Goal: Information Seeking & Learning: Stay updated

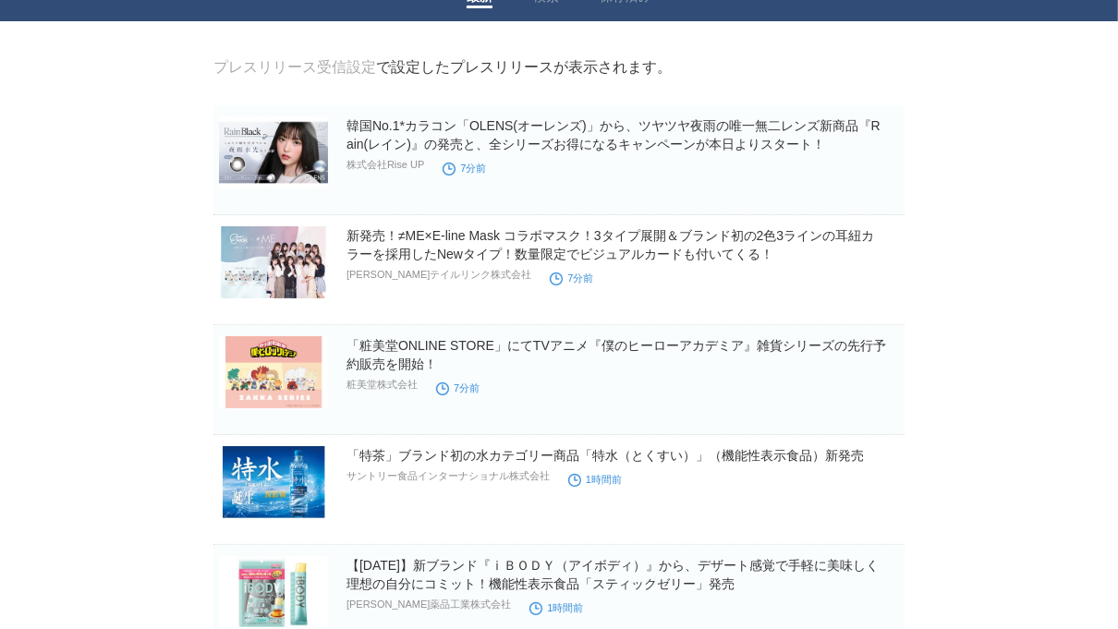
scroll to position [72, 0]
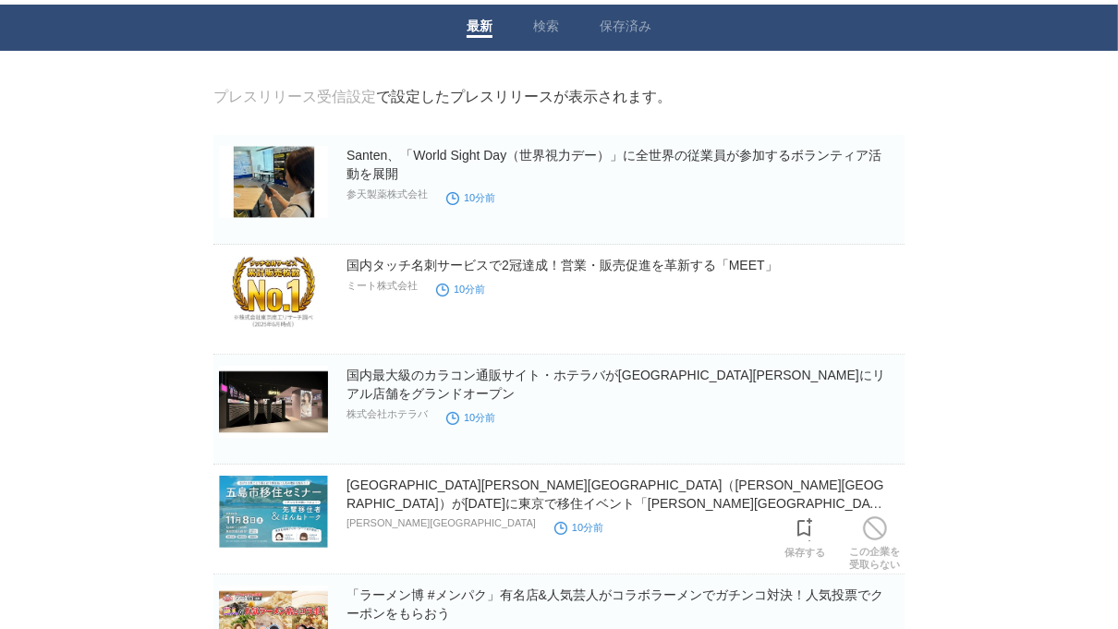
scroll to position [34, 0]
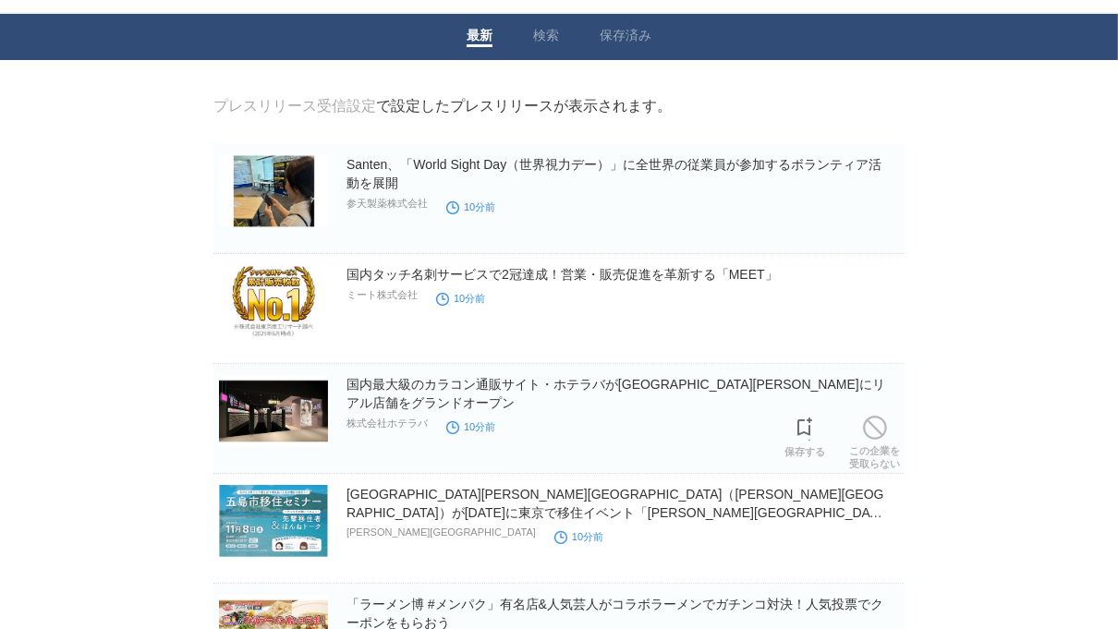
click at [586, 385] on link "国内最大級のカラコン通販サイト・ホテラバがSHIBUYA109渋谷店にリアル店舗をグランドオープン" at bounding box center [616, 393] width 539 height 33
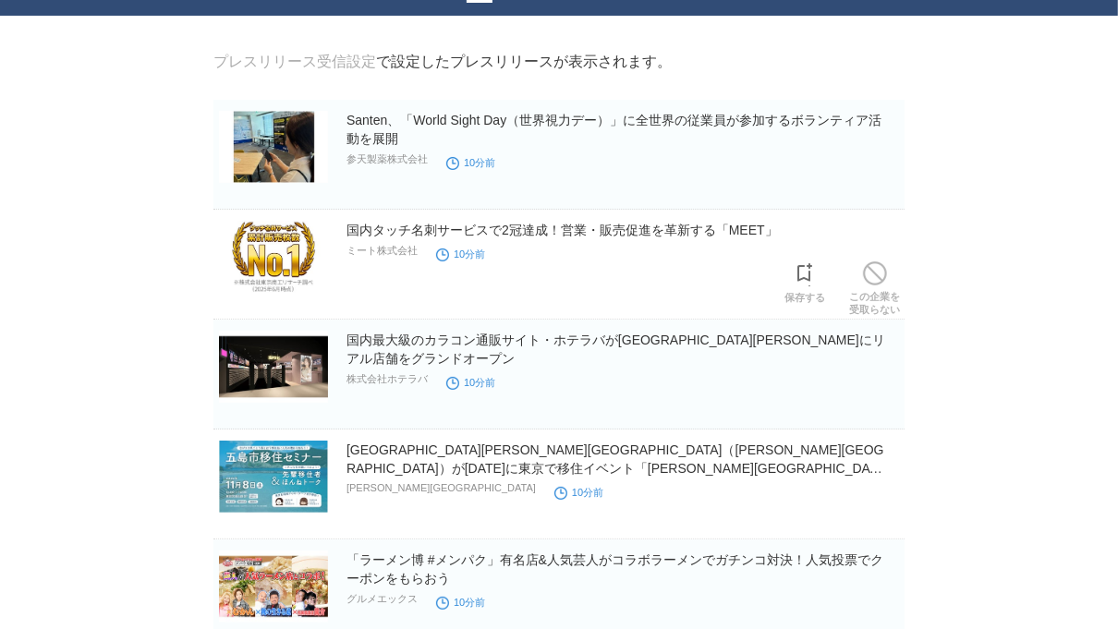
scroll to position [99, 0]
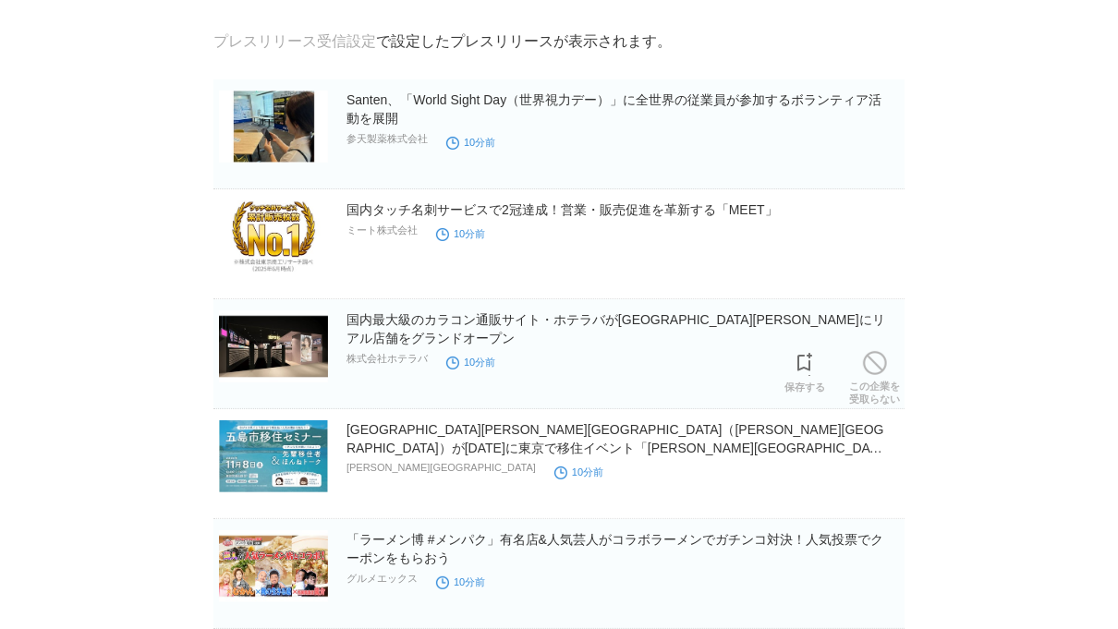
click at [548, 317] on link "国内最大級のカラコン通販サイト・ホテラバがSHIBUYA109渋谷店にリアル店舗をグランドオープン" at bounding box center [616, 328] width 539 height 33
drag, startPoint x: 403, startPoint y: 5, endPoint x: 57, endPoint y: 501, distance: 604.8
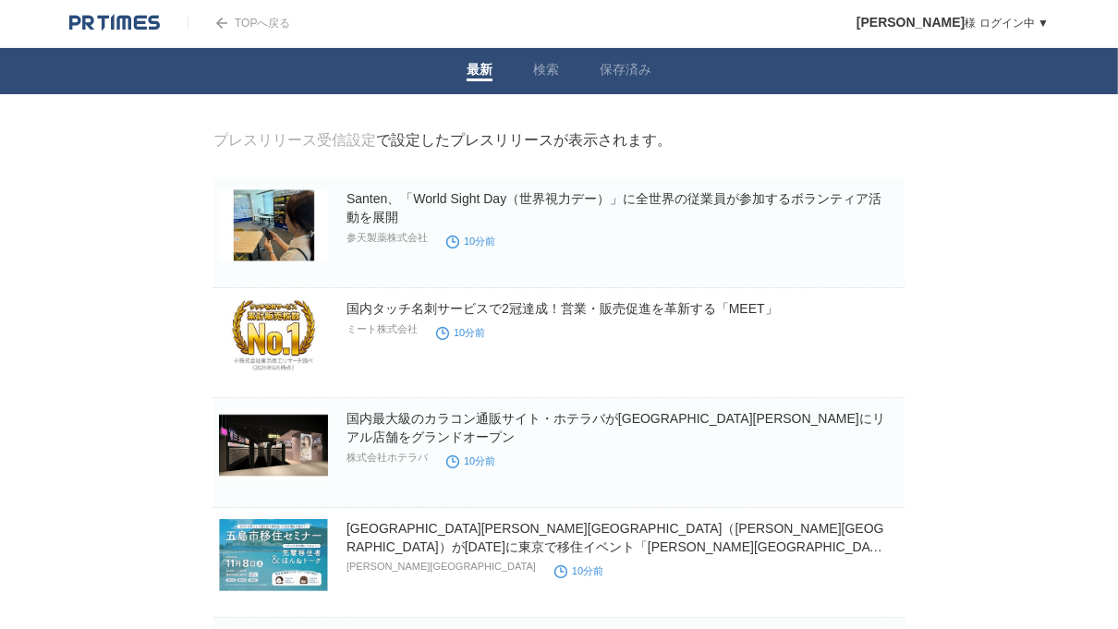
drag, startPoint x: 277, startPoint y: 14, endPoint x: 129, endPoint y: 439, distance: 450.1
drag, startPoint x: 355, startPoint y: 3, endPoint x: 149, endPoint y: 436, distance: 479.9
drag, startPoint x: 401, startPoint y: 1, endPoint x: 150, endPoint y: 554, distance: 607.1
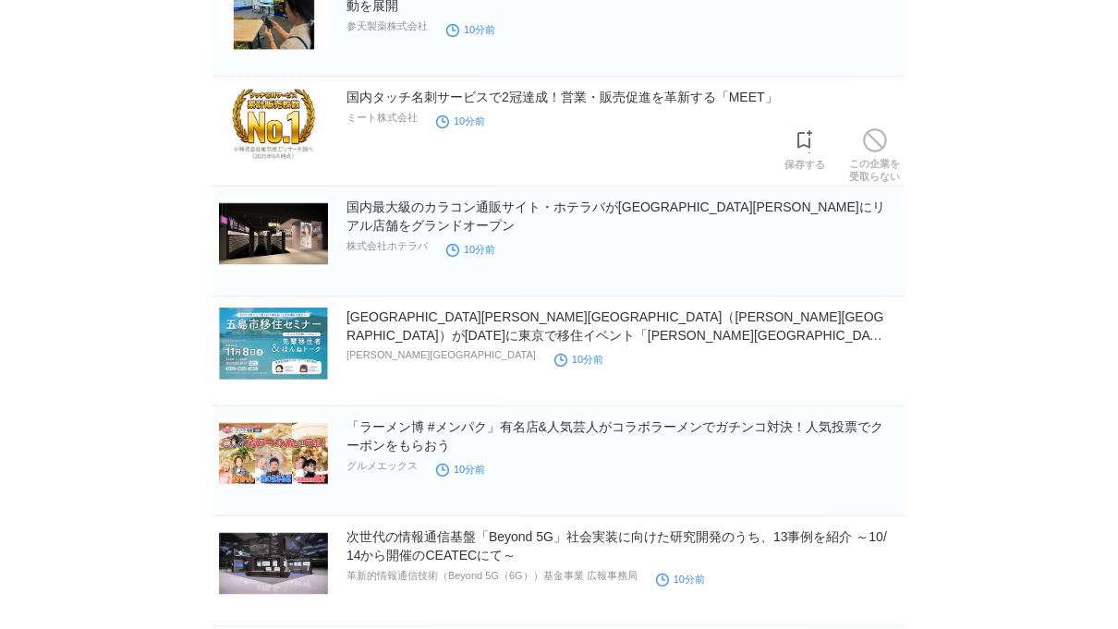
scroll to position [213, 0]
drag, startPoint x: 466, startPoint y: 1, endPoint x: 162, endPoint y: 570, distance: 645.4
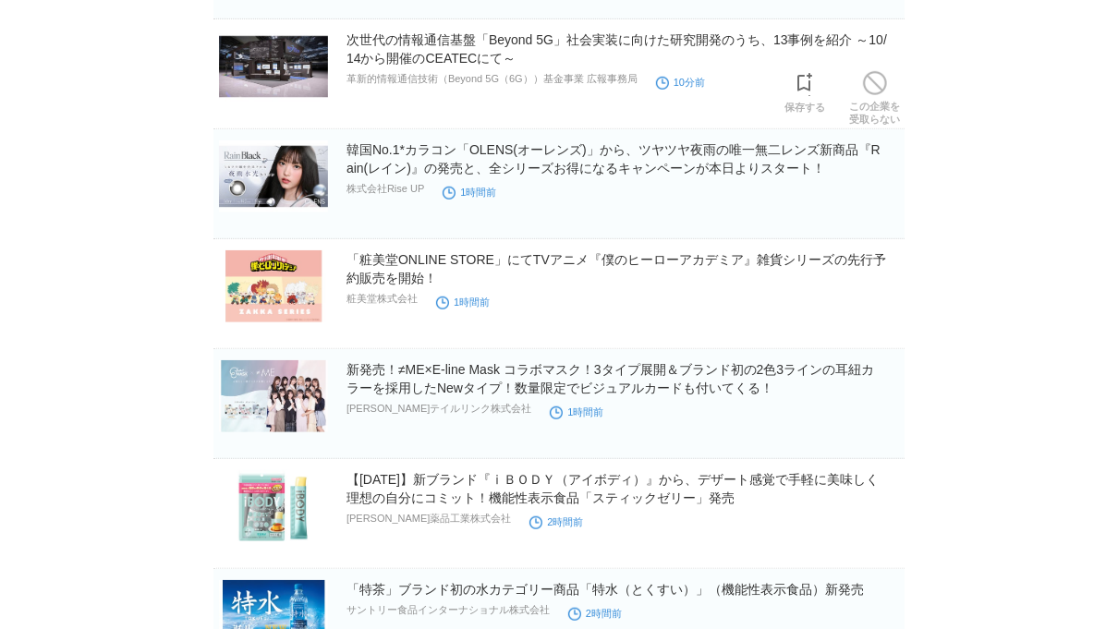
scroll to position [708, 0]
drag, startPoint x: 461, startPoint y: 1, endPoint x: 101, endPoint y: 510, distance: 623.9
click at [101, 510] on body "TOPへ戻る 伊藤　満 様 ログイン中 ▼ プレスリリース受信設定 フォロー 除外リスト アカウント設定 閲覧履歴 退会手続き PR TIMESサイトへ戻る …" at bounding box center [559, 527] width 1118 height 2470
drag, startPoint x: 335, startPoint y: 9, endPoint x: 116, endPoint y: 533, distance: 567.9
click at [116, 533] on body "TOPへ戻る 伊藤　満 様 ログイン中 ▼ プレスリリース受信設定 フォロー 除外リスト アカウント設定 閲覧履歴 退会手続き PR TIMESサイトへ戻る …" at bounding box center [559, 527] width 1118 height 2470
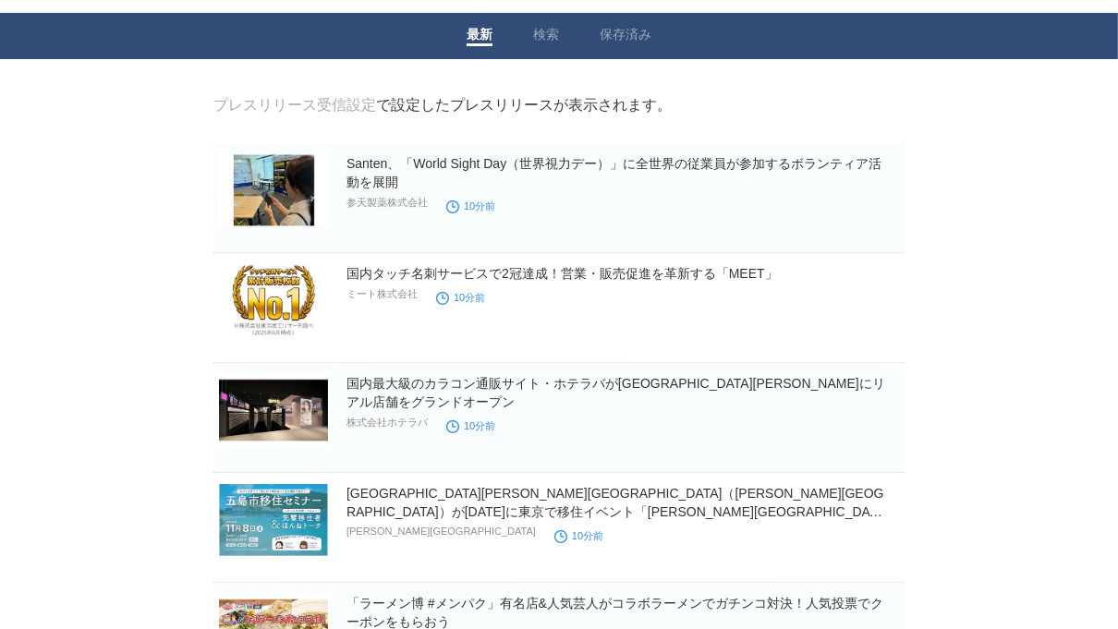
scroll to position [0, 0]
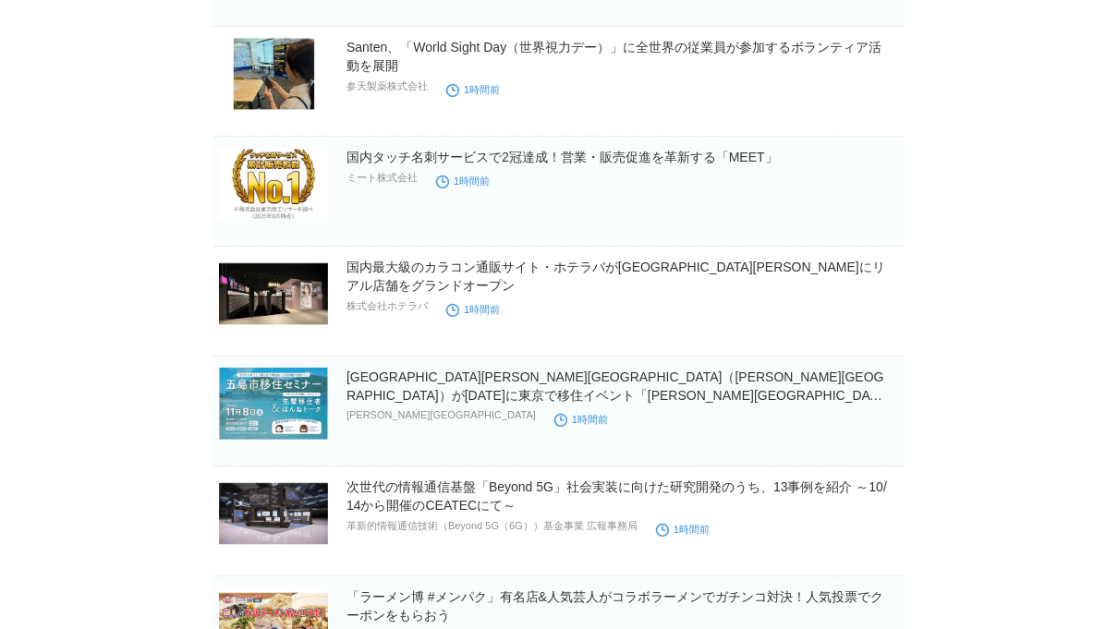
scroll to position [262, 0]
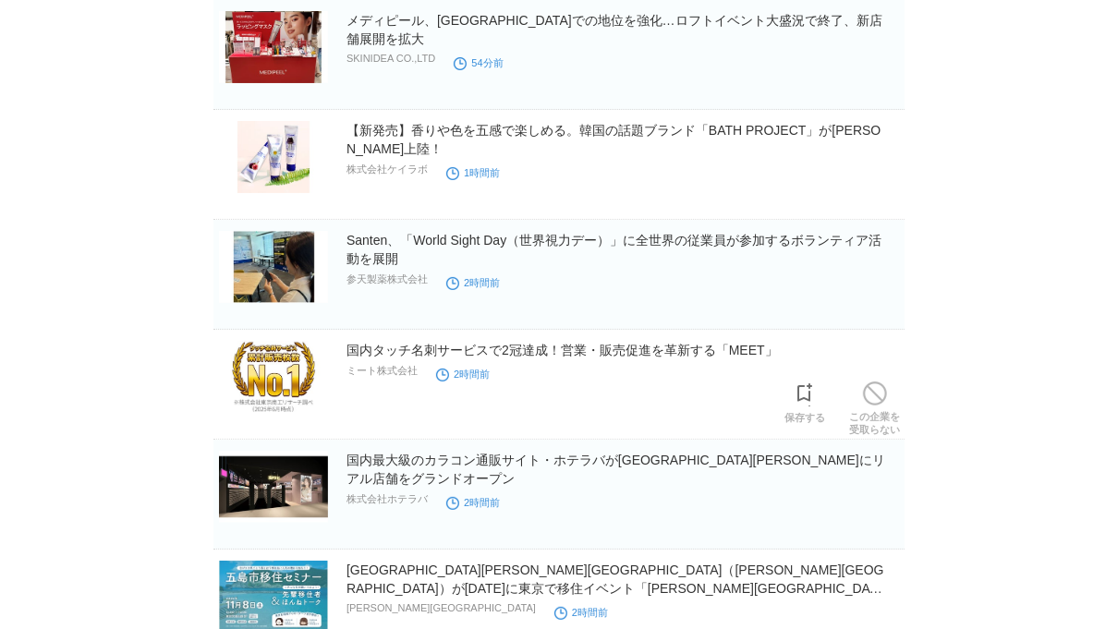
scroll to position [52, 0]
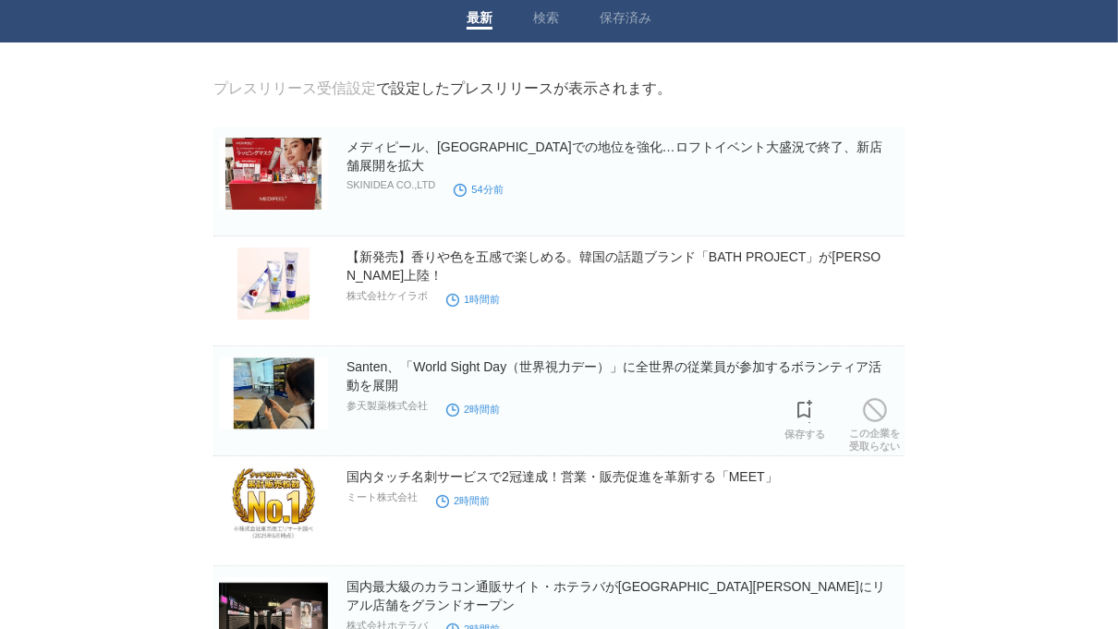
click at [588, 366] on link "Santen、「World Sight Day（世界視力デー）」に全世界の従業員が参加するボランティア活動を展開" at bounding box center [614, 376] width 535 height 33
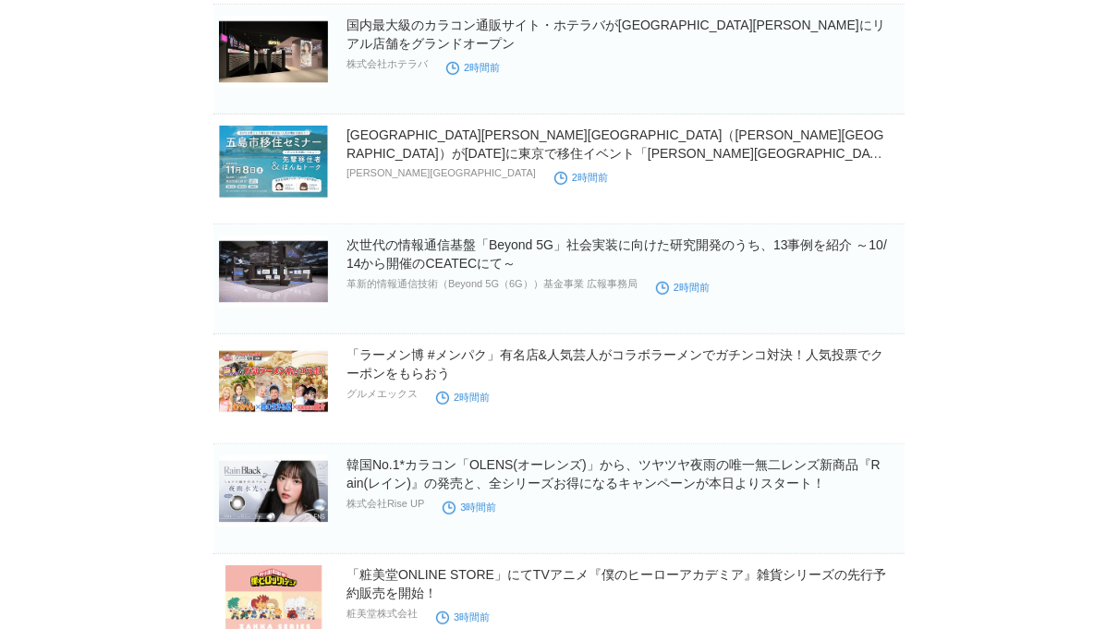
scroll to position [706, 0]
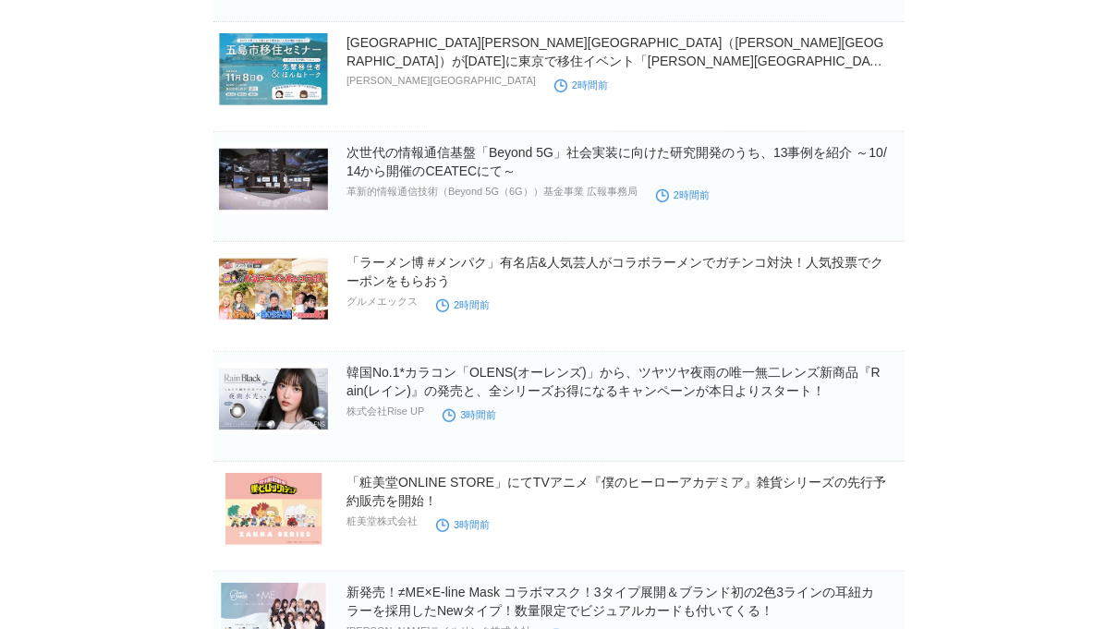
click at [26, 52] on body "TOPへ戻る [PERSON_NAME] 様 ログイン中 ▼ プレスリリース受信設定 フォロー 除外リスト アカウント設定 閲覧履歴 退会手続き PR TIM…" at bounding box center [559, 529] width 1118 height 2470
